Goal: Check status: Check status

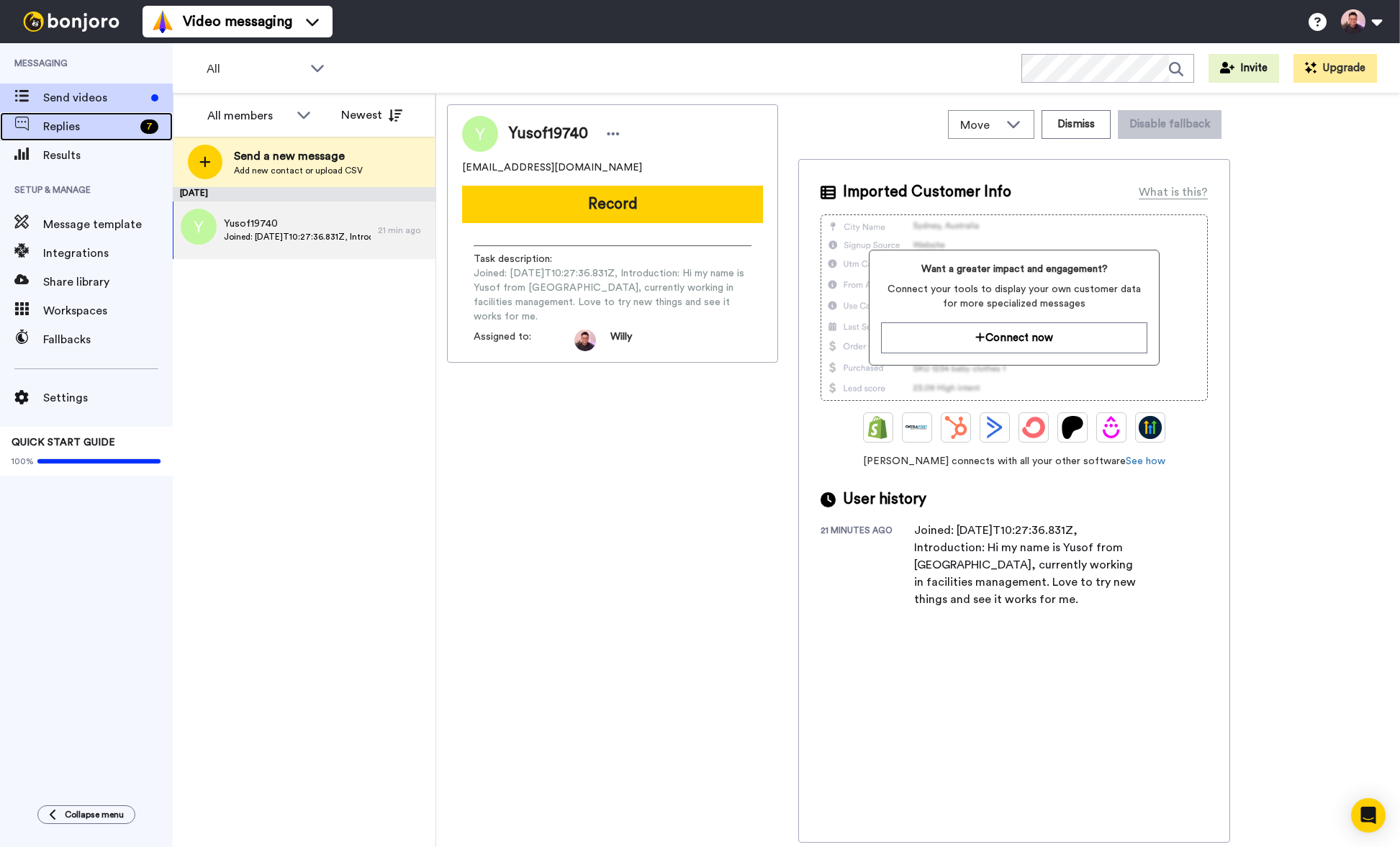
click at [118, 135] on div "Replies 7" at bounding box center [86, 127] width 173 height 29
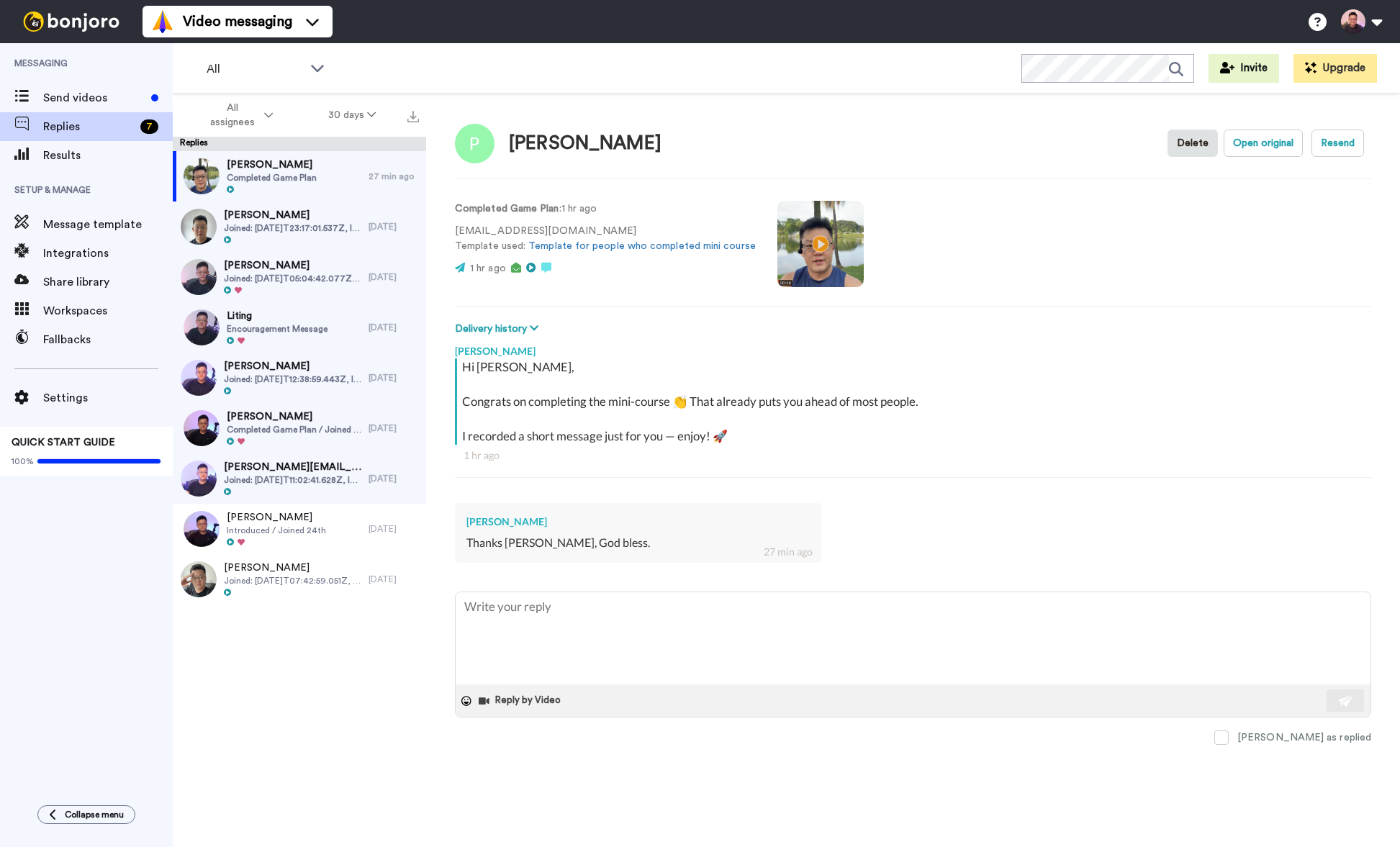
click at [824, 232] on video at bounding box center [820, 244] width 86 height 86
click at [838, 238] on video at bounding box center [820, 244] width 86 height 86
click at [112, 163] on span "Results" at bounding box center [107, 155] width 129 height 17
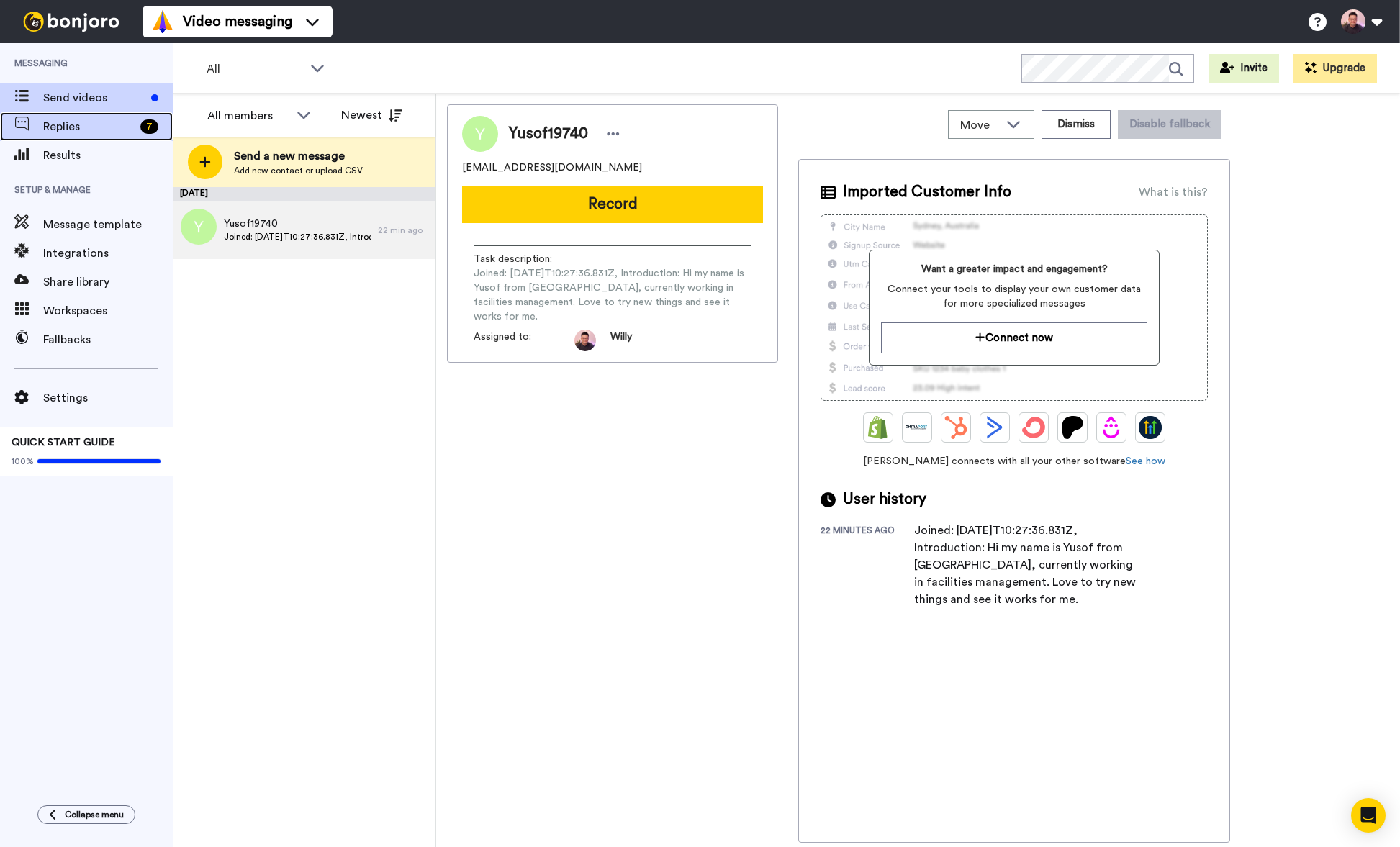
click at [73, 120] on span "Replies" at bounding box center [89, 127] width 91 height 17
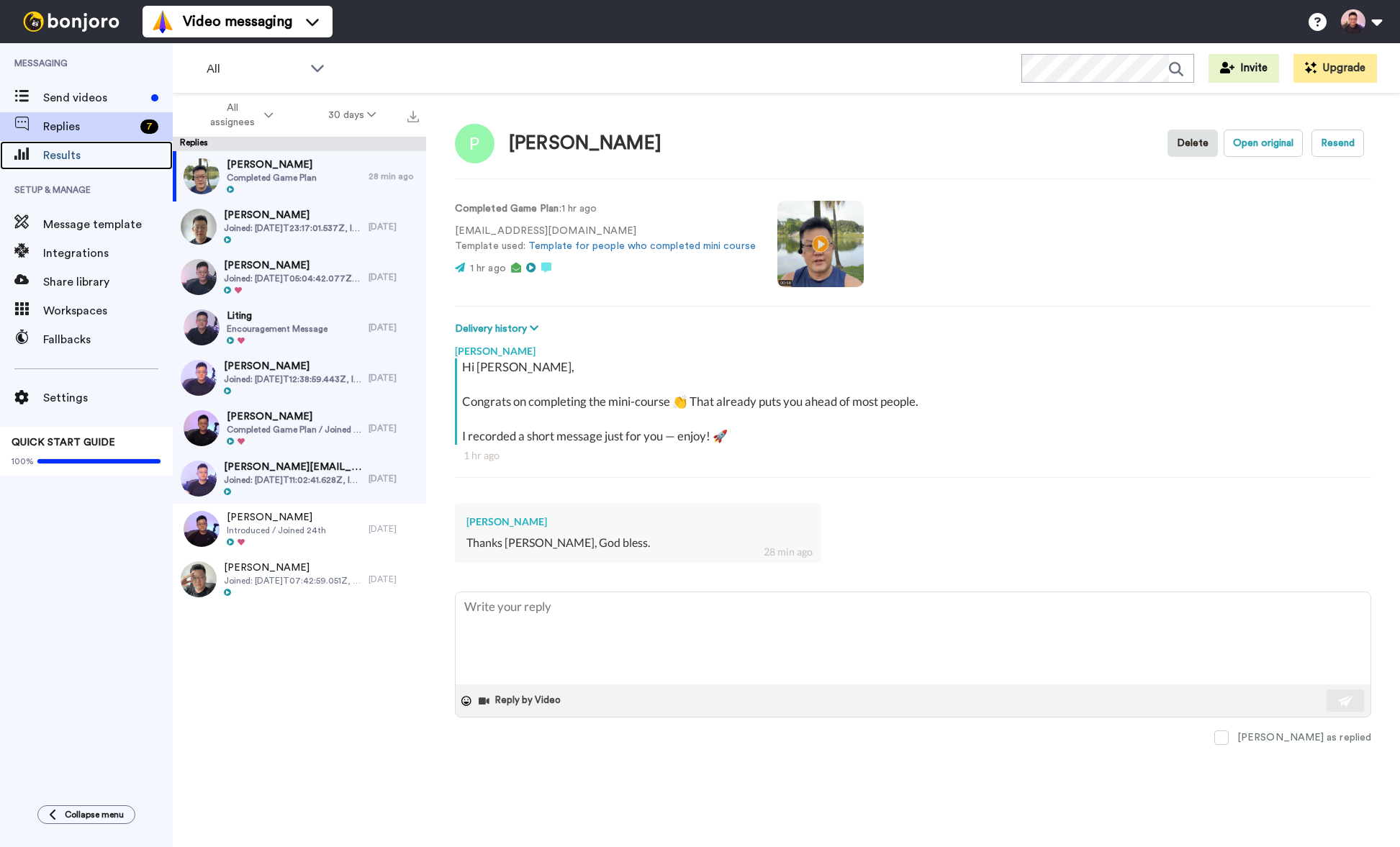
click at [99, 160] on span "Results" at bounding box center [107, 155] width 129 height 17
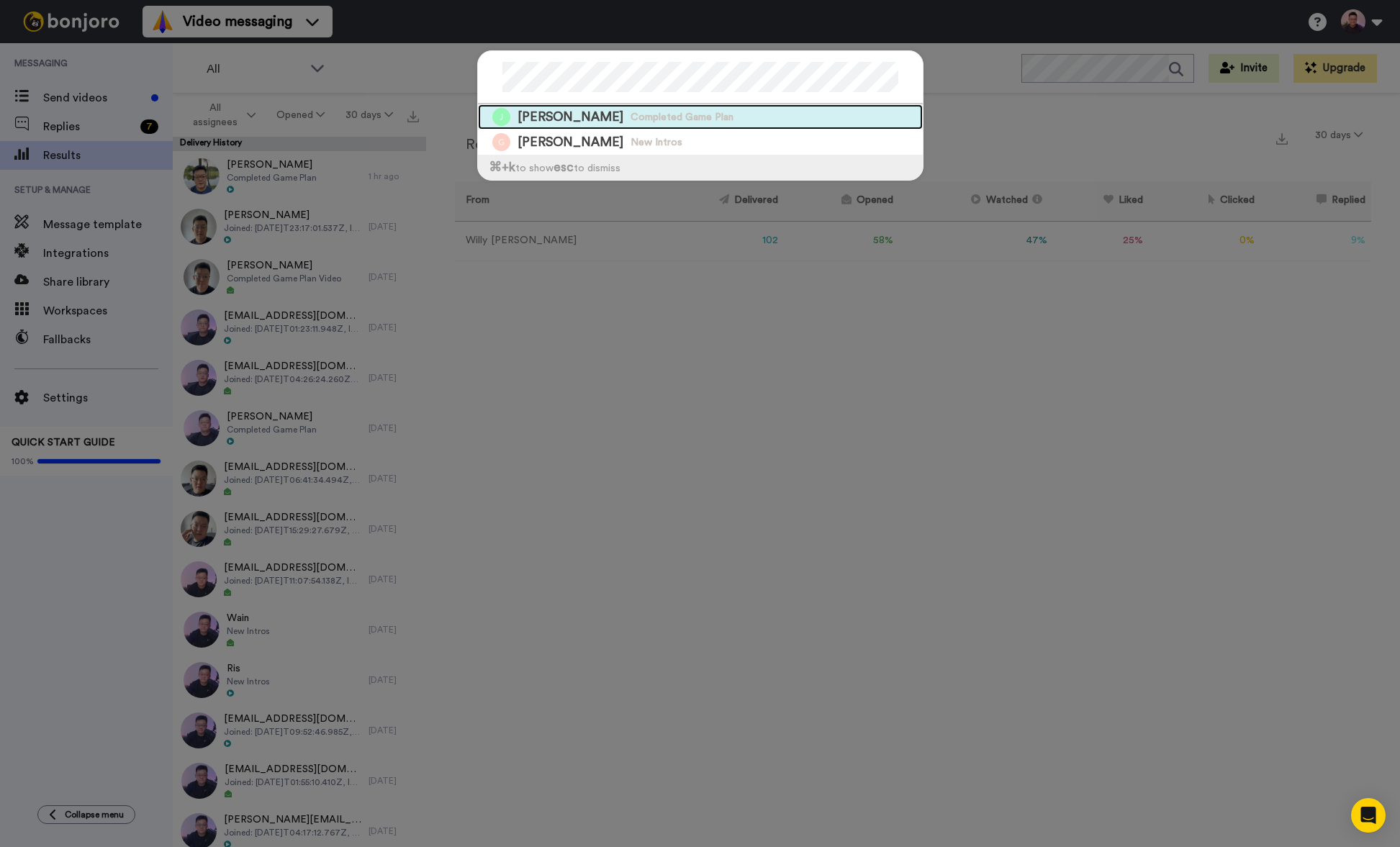
click at [671, 112] on span "Completed Game Plan" at bounding box center [682, 118] width 103 height 15
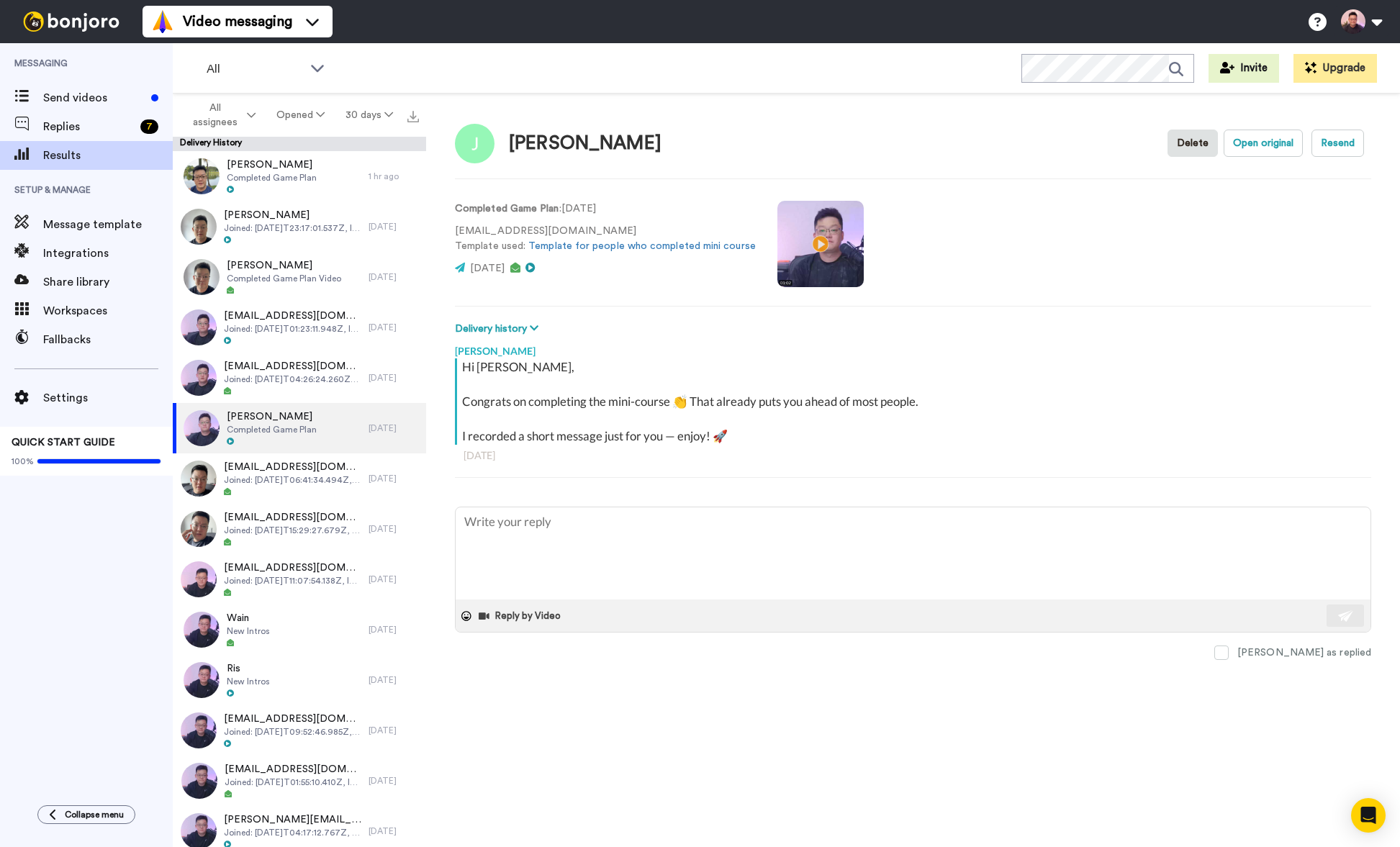
click at [839, 247] on video at bounding box center [820, 244] width 86 height 86
